Goal: Information Seeking & Learning: Learn about a topic

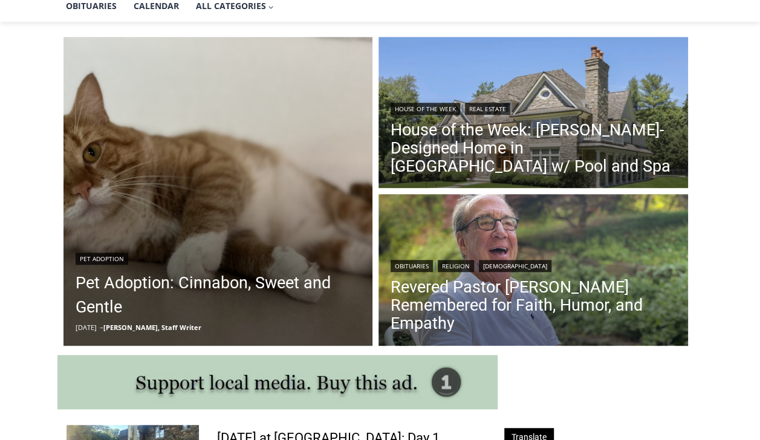
scroll to position [474, 0]
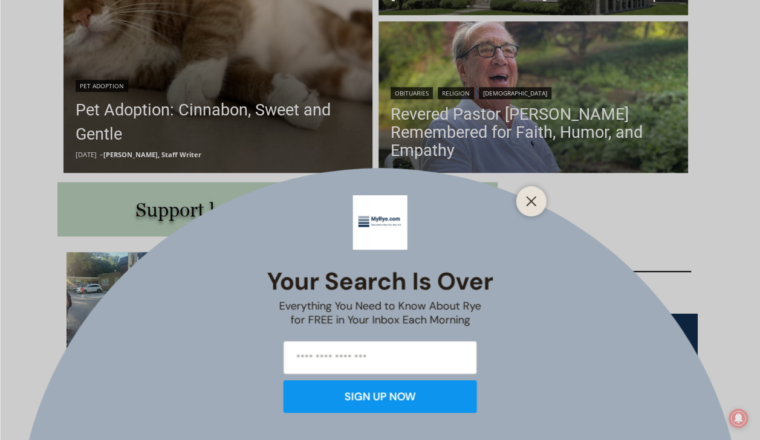
click at [530, 191] on div at bounding box center [531, 201] width 30 height 30
click at [532, 198] on icon "Close" at bounding box center [531, 201] width 11 height 11
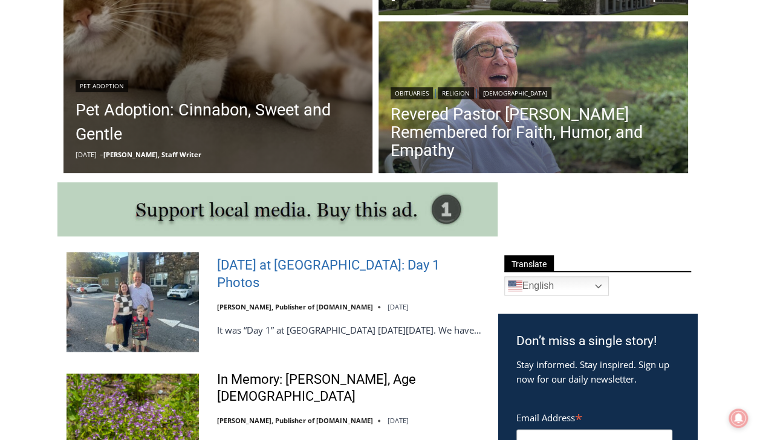
click at [239, 288] on link "[DATE] at [GEOGRAPHIC_DATA]: Day 1 Photos" at bounding box center [349, 274] width 265 height 34
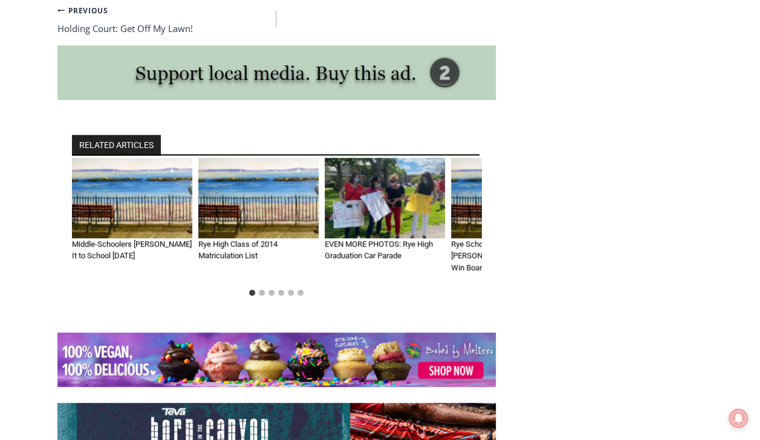
scroll to position [2869, 0]
